Goal: Navigation & Orientation: Find specific page/section

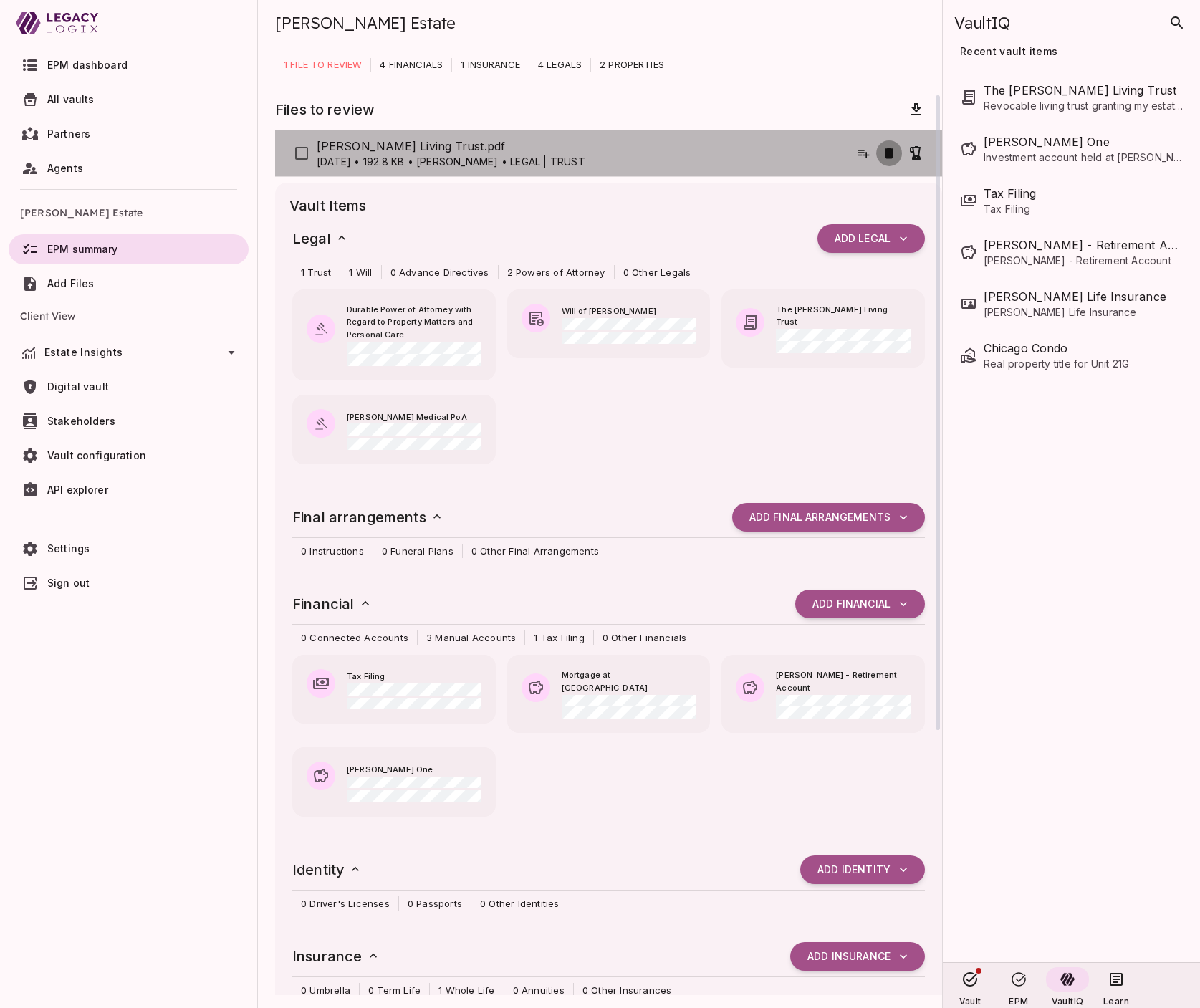
click at [887, 153] on icon "button" at bounding box center [889, 153] width 9 height 11
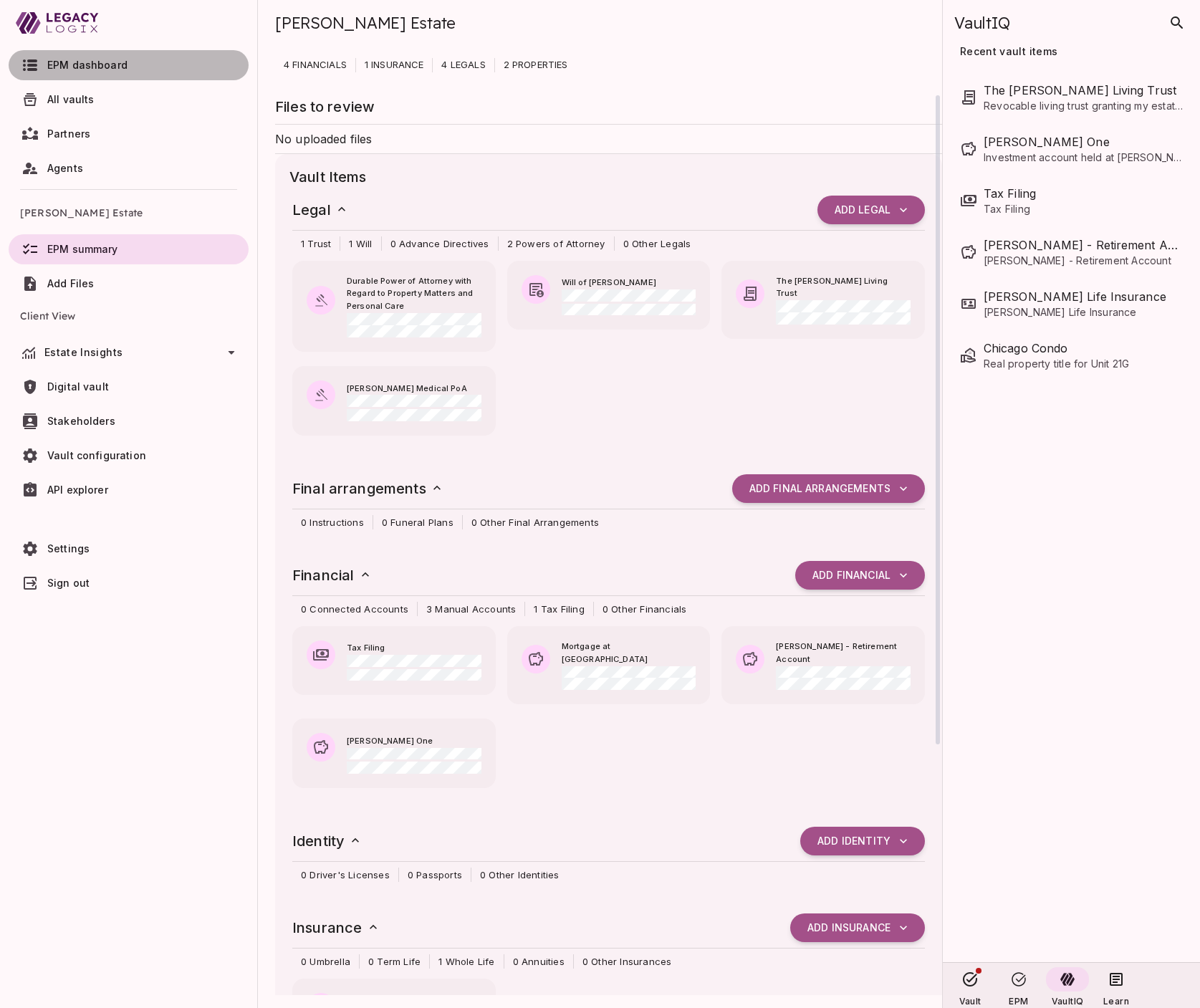
click at [130, 67] on span "EPM dashboard" at bounding box center [145, 65] width 196 height 14
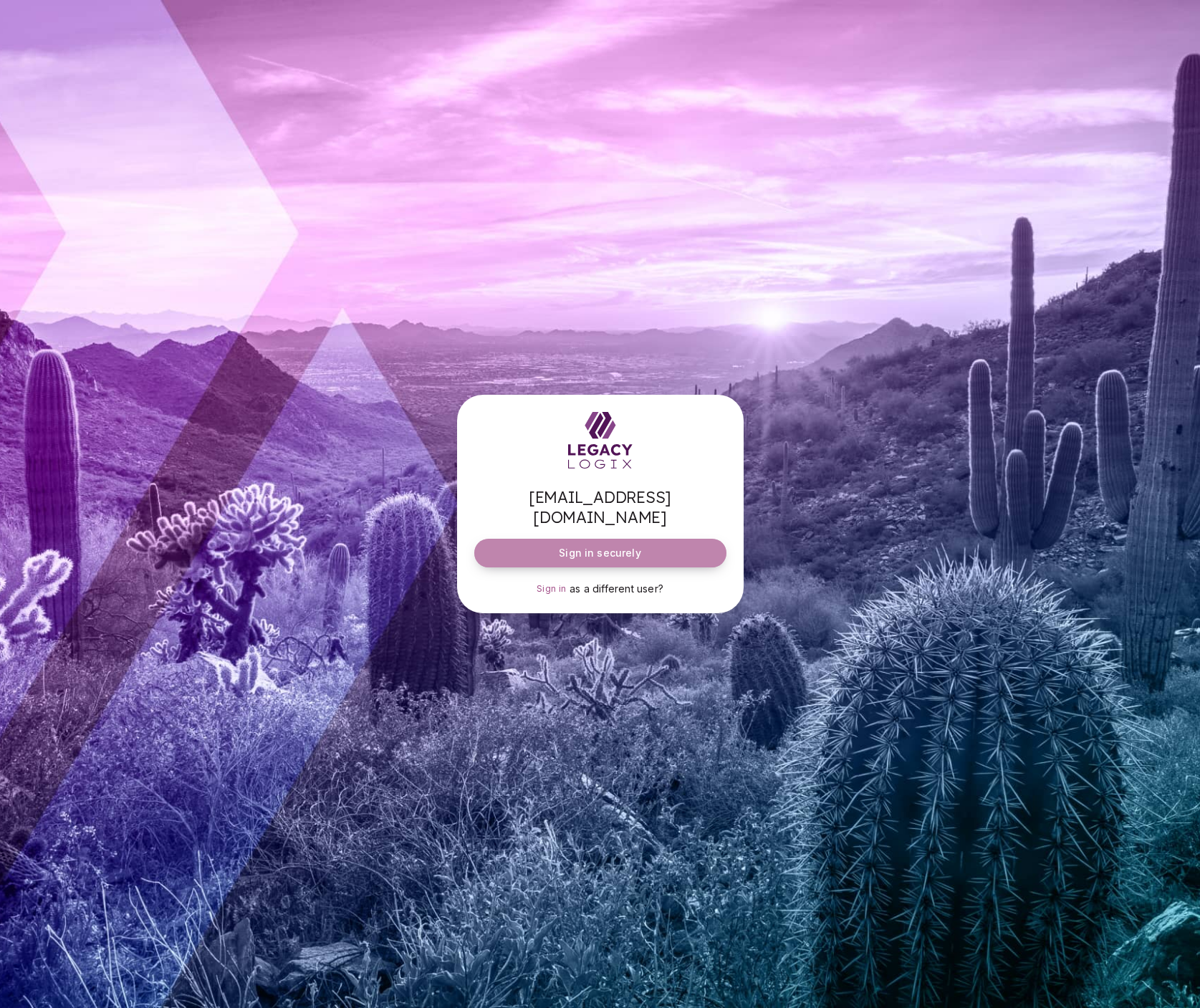
click at [610, 546] on span "Sign in securely" at bounding box center [599, 553] width 82 height 14
